Goal: Transaction & Acquisition: Purchase product/service

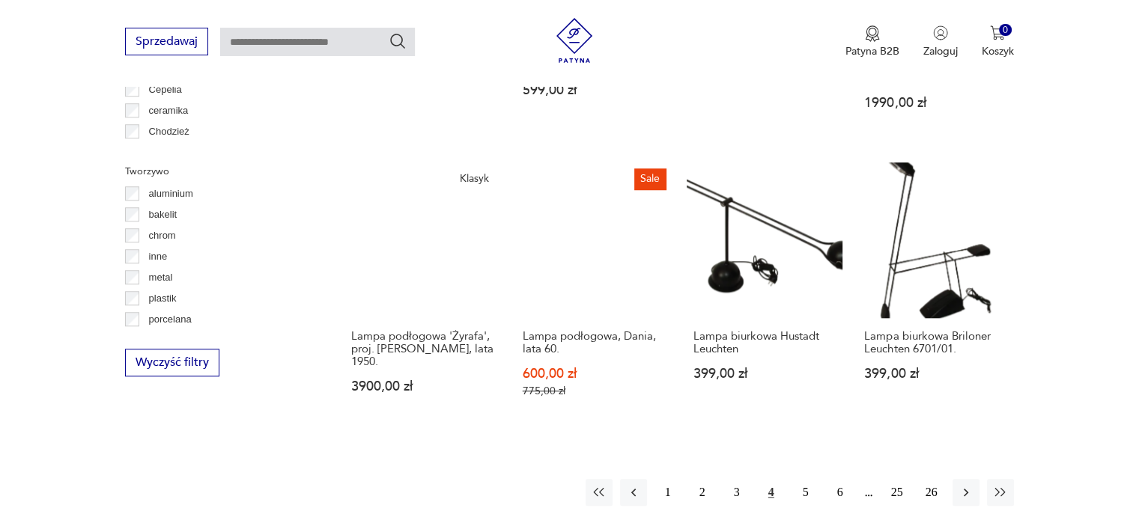
scroll to position [1345, 0]
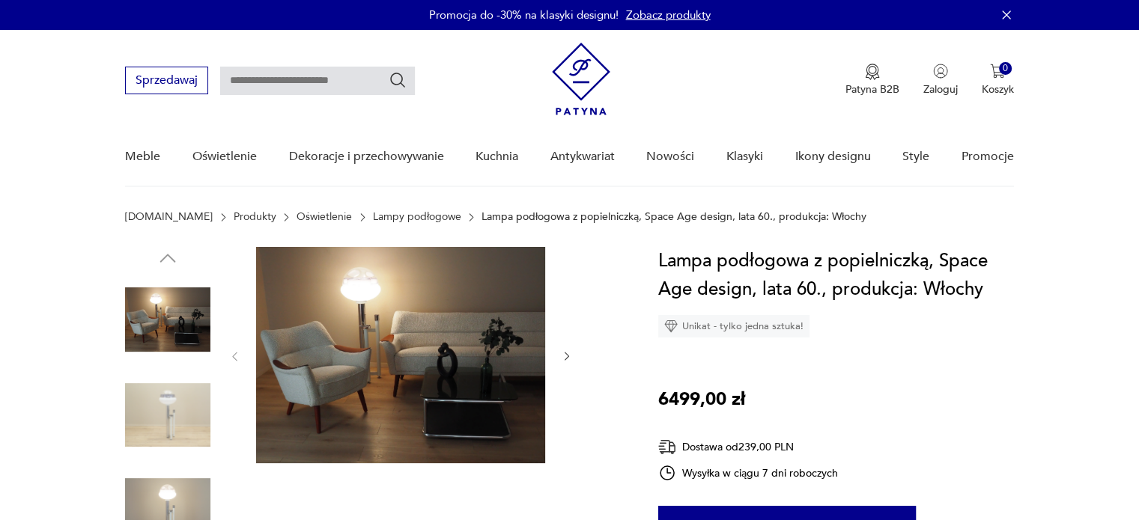
click at [187, 432] on img at bounding box center [167, 415] width 85 height 85
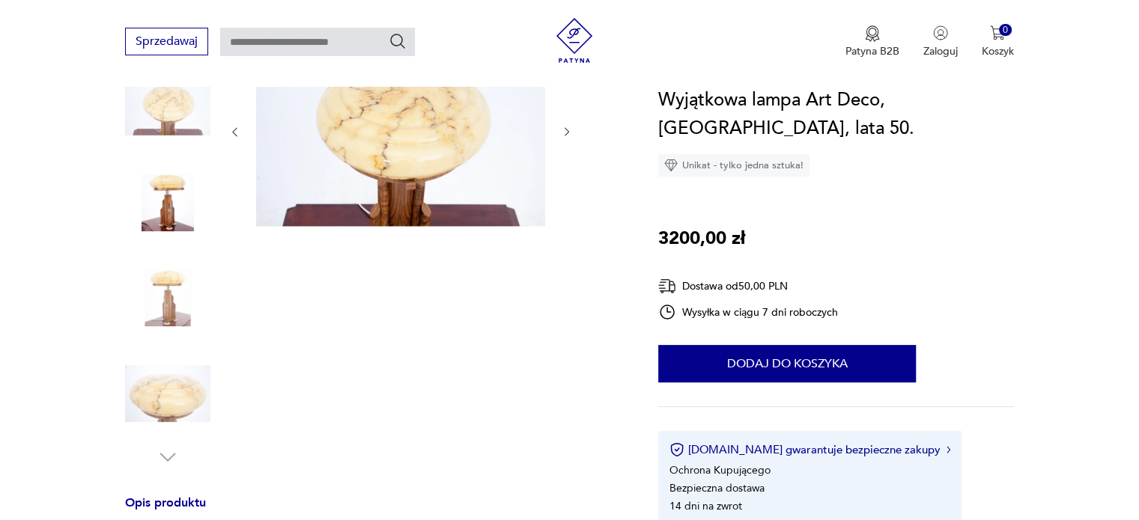
click at [174, 317] on img at bounding box center [167, 297] width 85 height 85
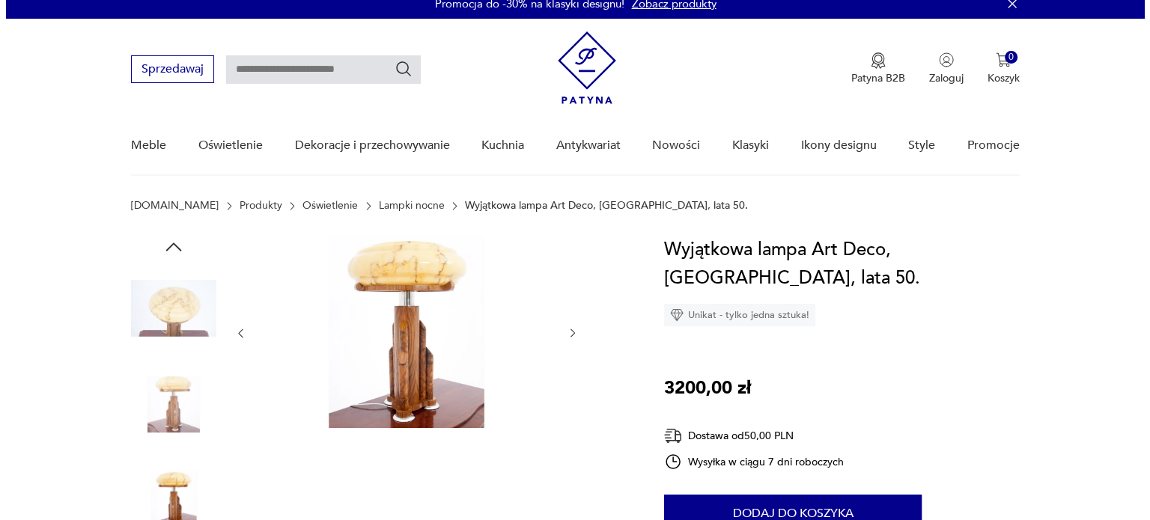
scroll to position [18, 0]
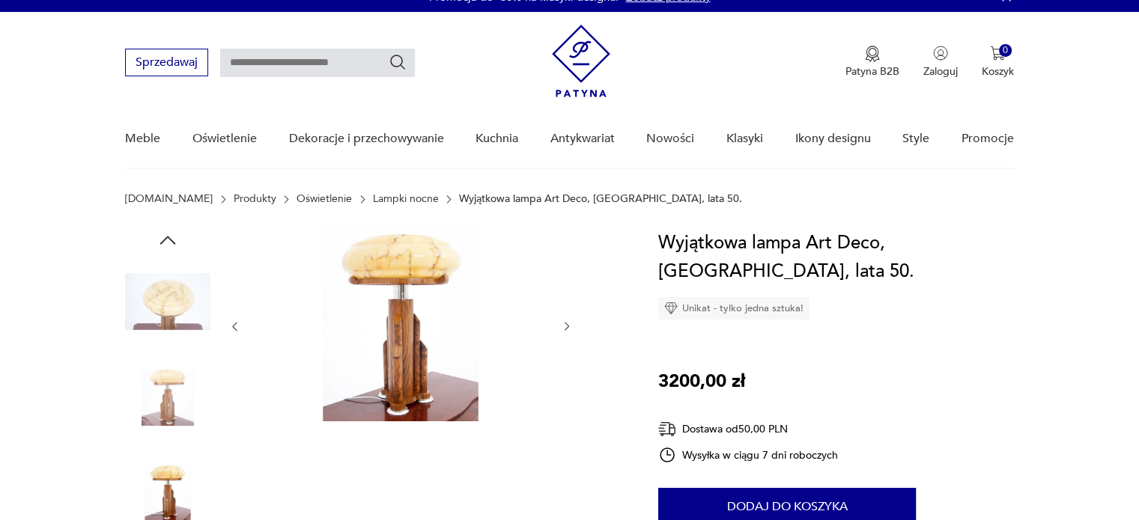
click at [174, 377] on img at bounding box center [167, 397] width 85 height 85
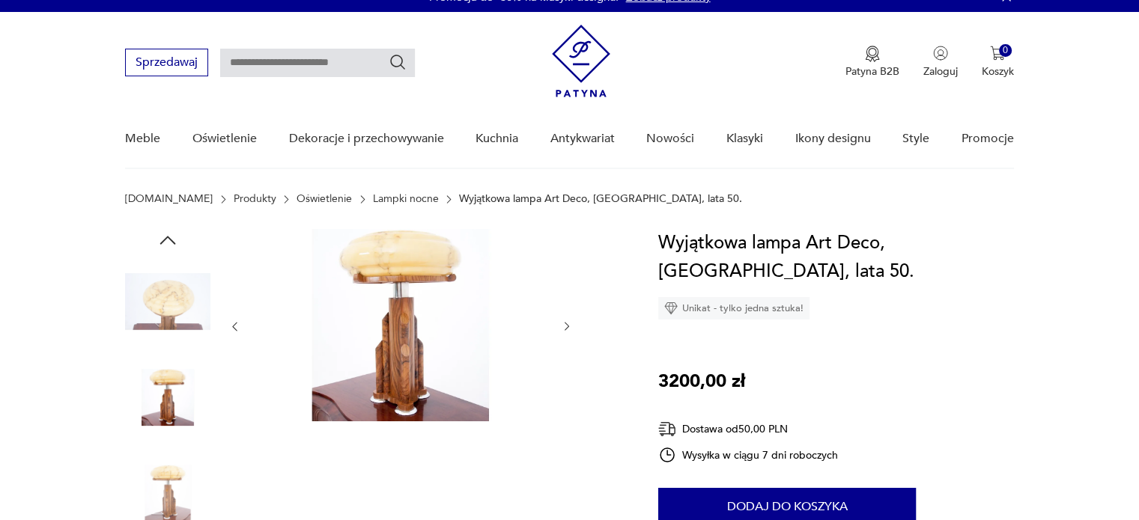
click at [443, 338] on img at bounding box center [400, 325] width 289 height 192
